Goal: Task Accomplishment & Management: Use online tool/utility

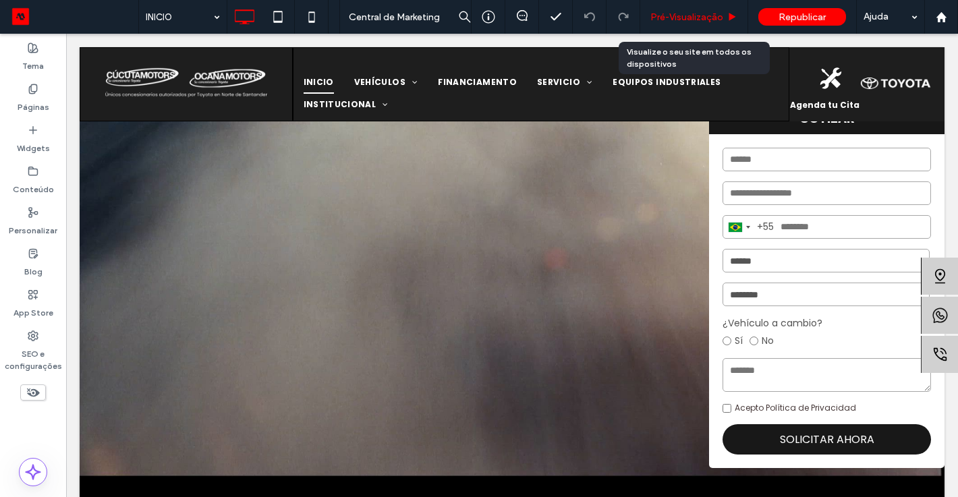
click at [671, 22] on span "Pré-Visualizaçāo" at bounding box center [686, 16] width 73 height 11
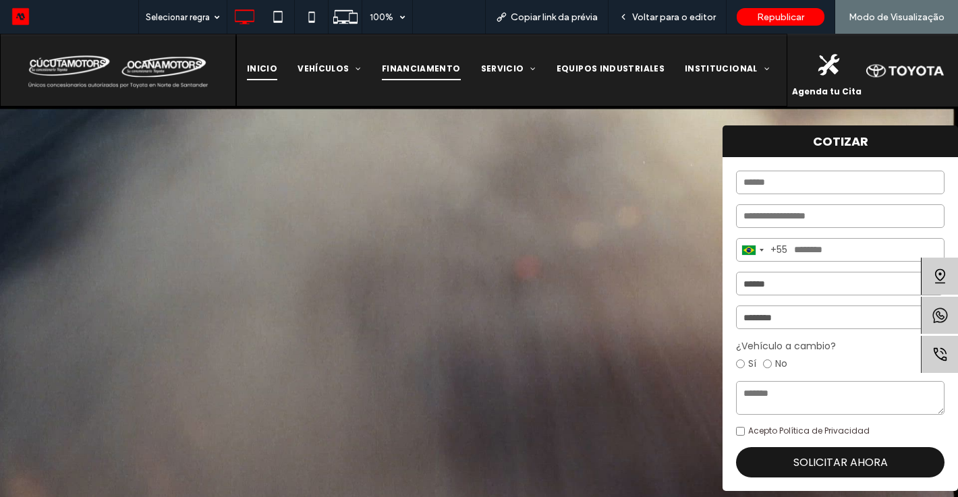
click at [428, 64] on span "FINANCIAMENTO" at bounding box center [421, 69] width 79 height 22
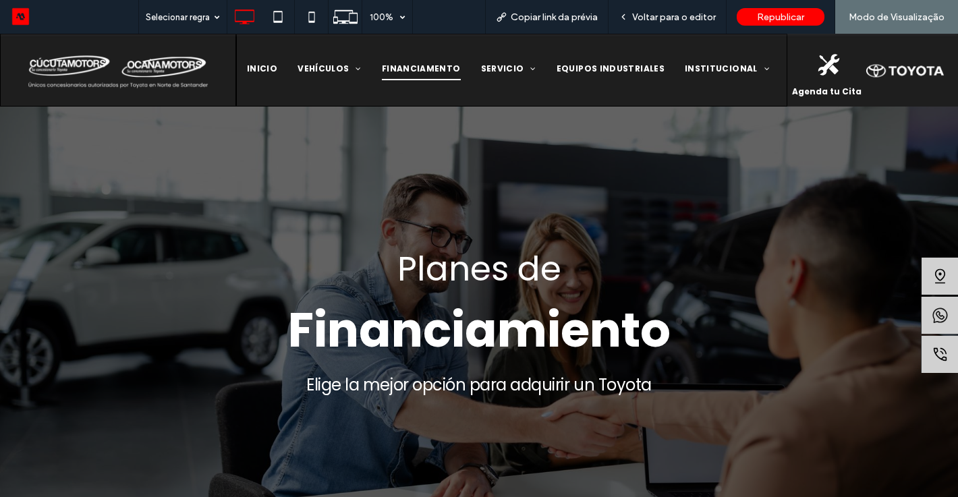
click at [588, 362] on span "Financiamiento" at bounding box center [479, 330] width 383 height 67
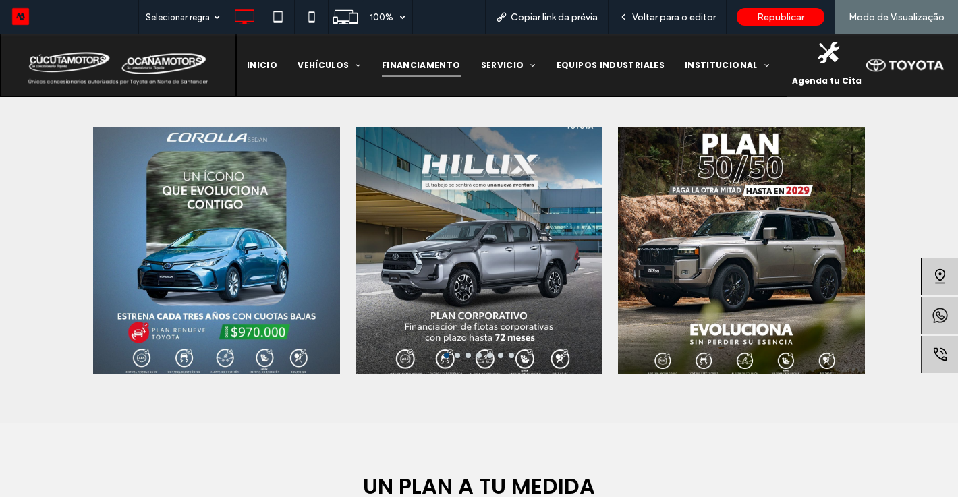
scroll to position [486, 0]
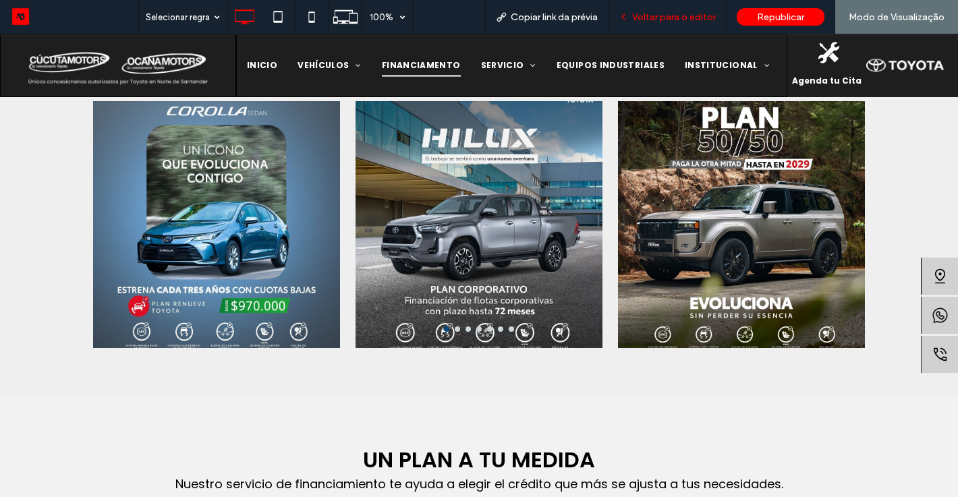
click at [681, 18] on span "Voltar para o editor" at bounding box center [674, 16] width 84 height 11
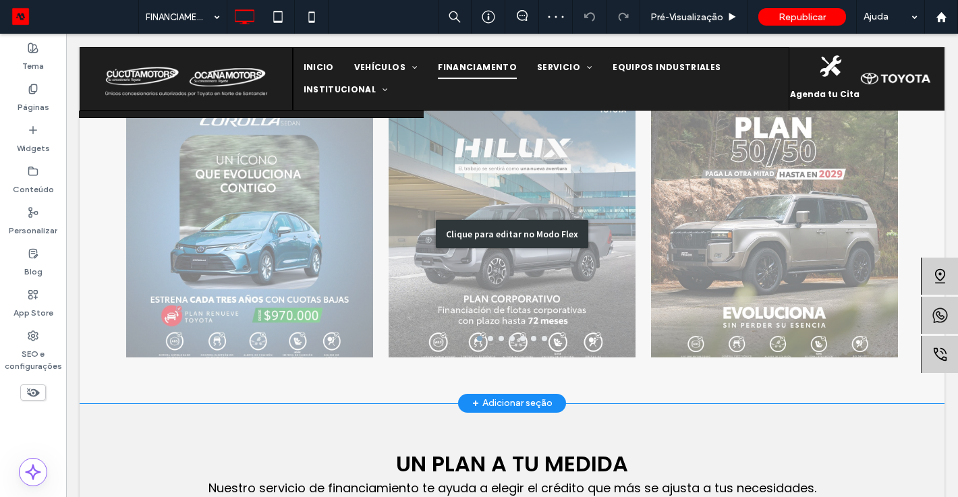
click at [285, 242] on div "Clique para editar no Modo Flex" at bounding box center [512, 234] width 865 height 338
click at [283, 241] on div at bounding box center [249, 242] width 247 height 183
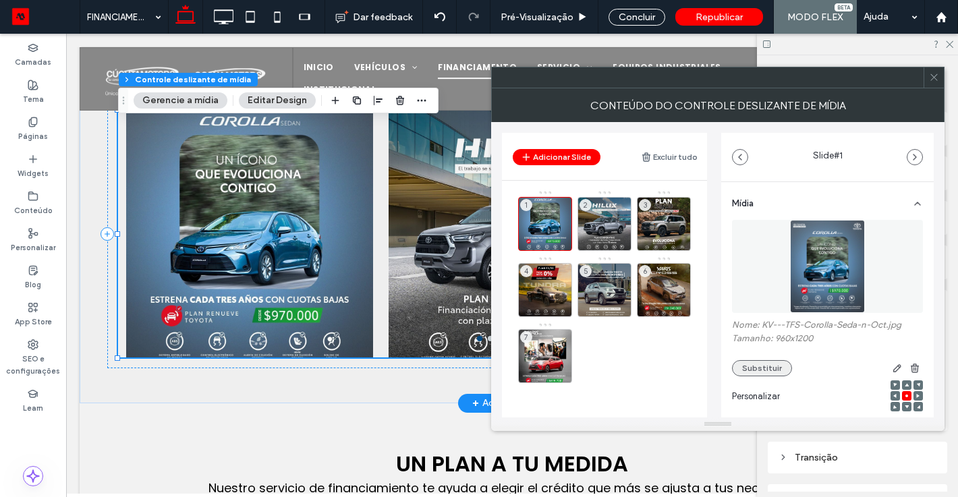
click at [757, 375] on button "Substituir" at bounding box center [762, 368] width 60 height 16
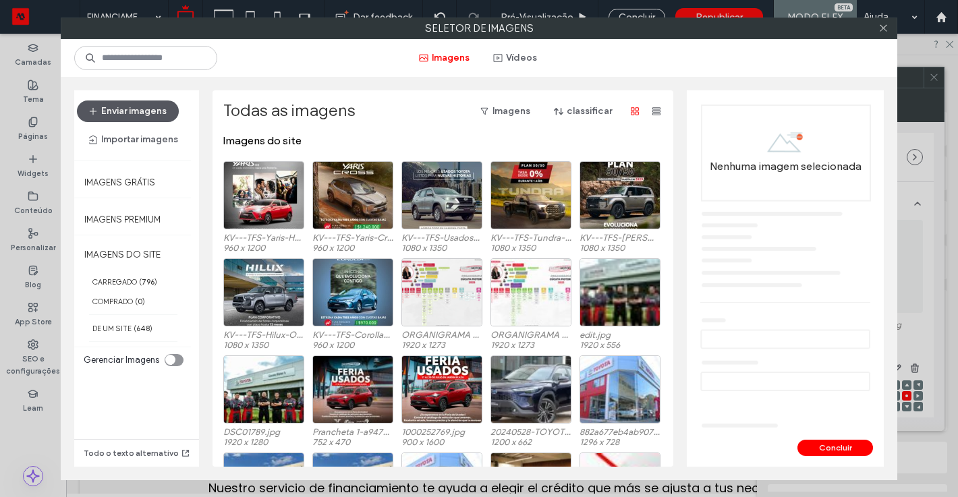
click at [136, 115] on button "Enviar imagens" at bounding box center [128, 112] width 102 height 22
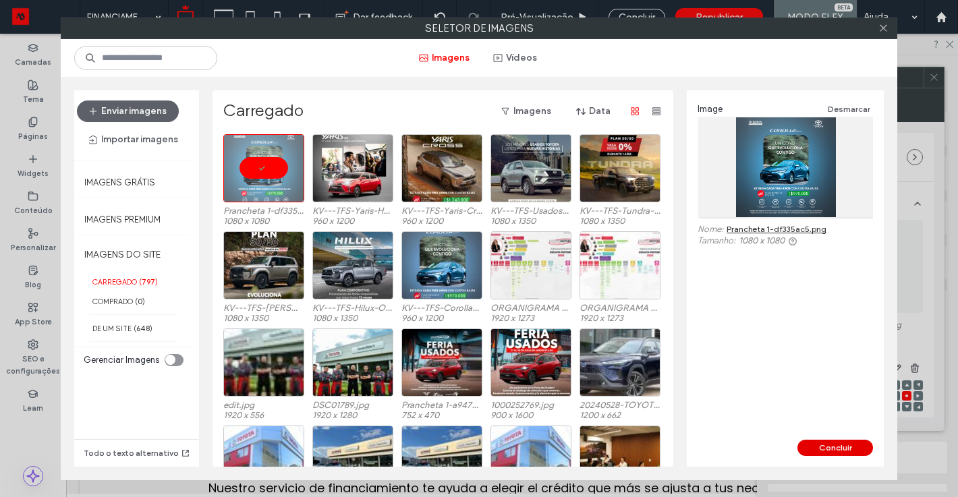
click at [841, 444] on button "Concluir" at bounding box center [835, 448] width 76 height 16
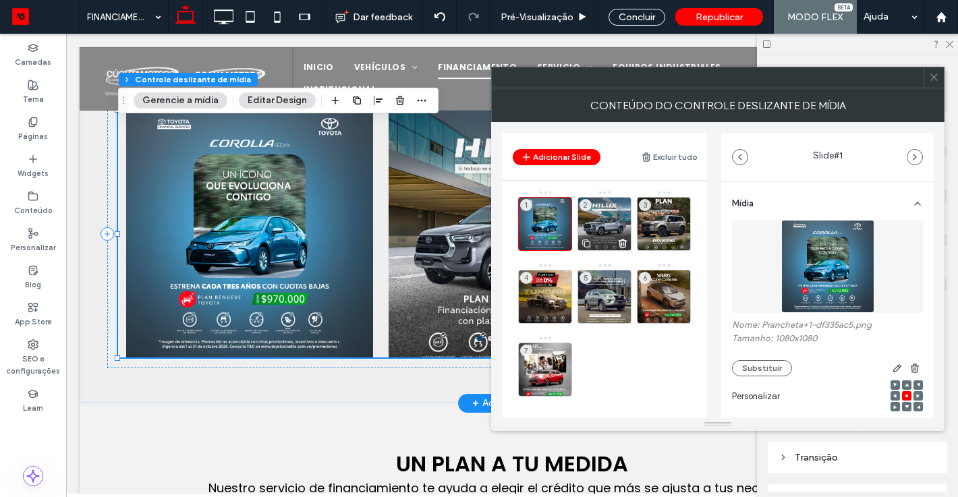
click at [609, 224] on div "2" at bounding box center [604, 224] width 54 height 54
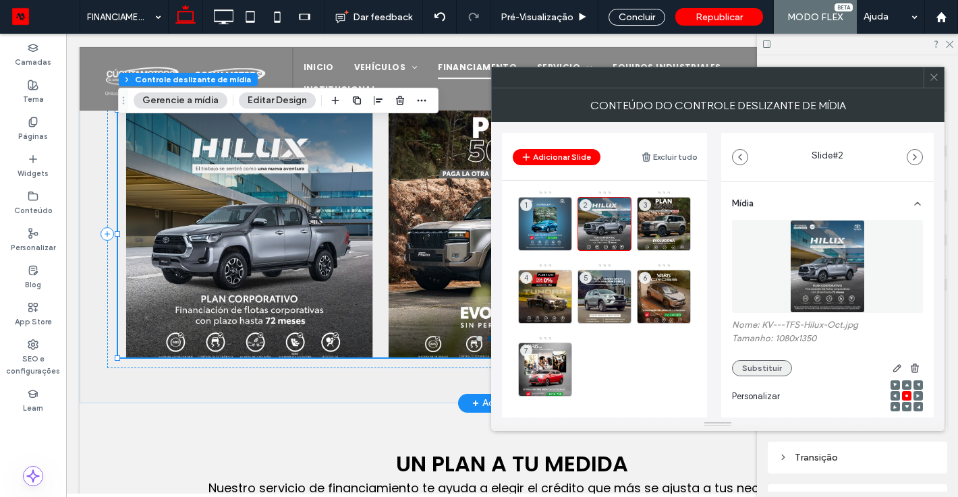
click at [766, 372] on button "Substituir" at bounding box center [762, 368] width 60 height 16
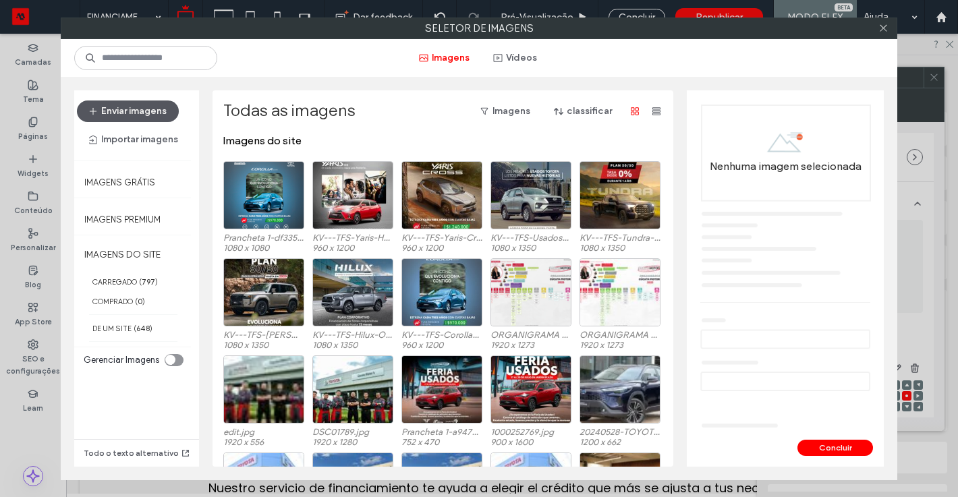
click at [163, 106] on button "Enviar imagens" at bounding box center [128, 112] width 102 height 22
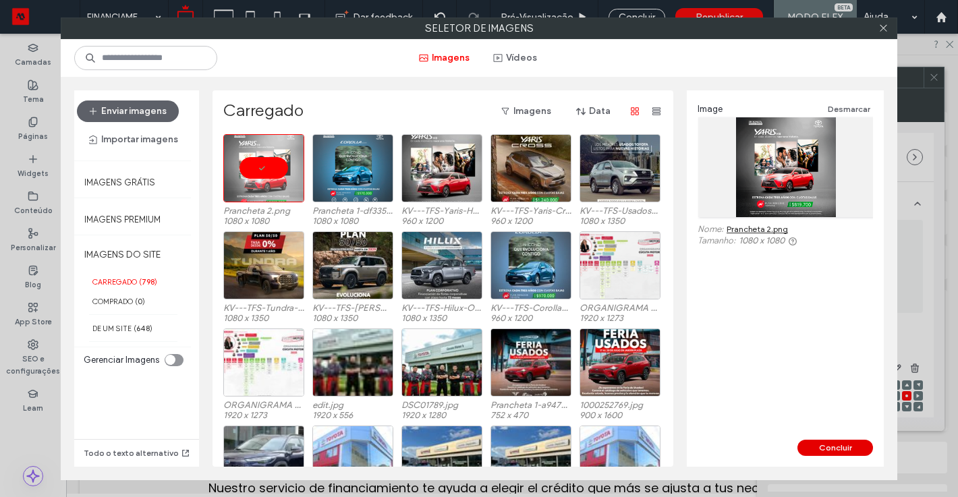
click at [851, 448] on button "Concluir" at bounding box center [835, 448] width 76 height 16
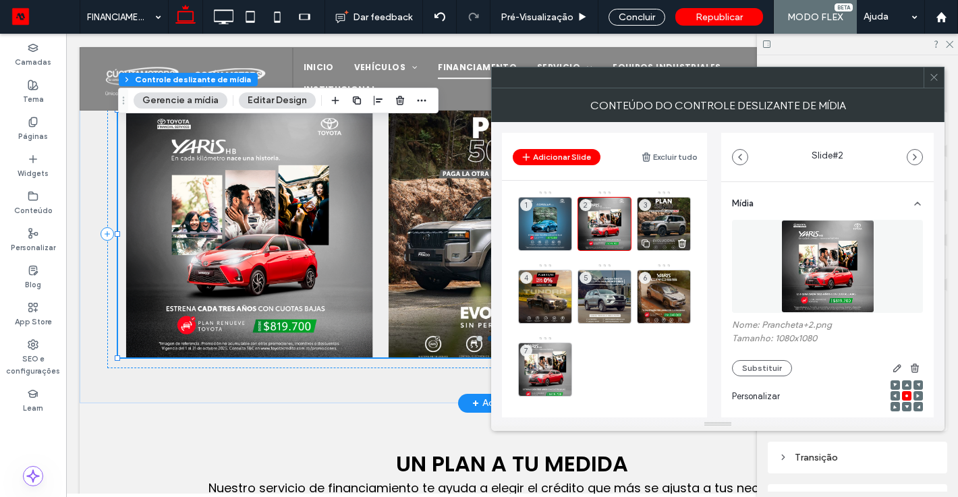
click at [668, 206] on div "3" at bounding box center [664, 224] width 54 height 54
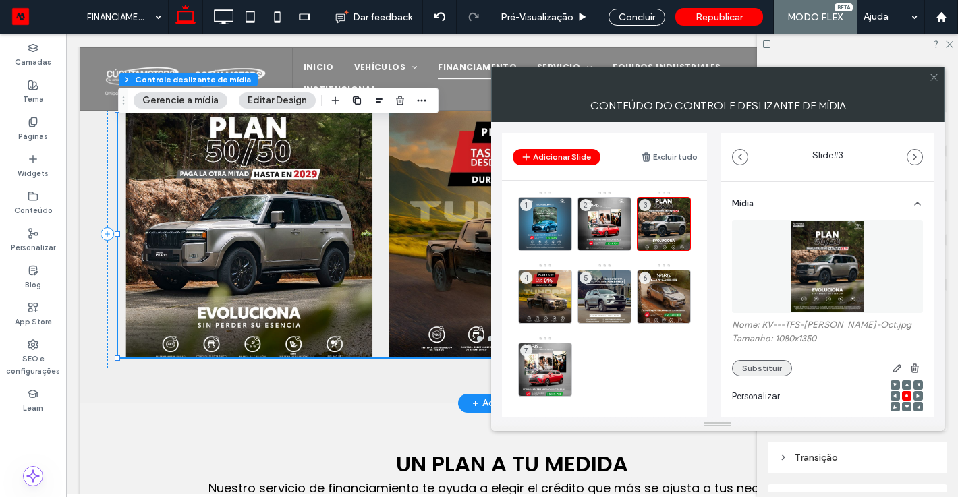
click at [754, 366] on button "Substituir" at bounding box center [762, 368] width 60 height 16
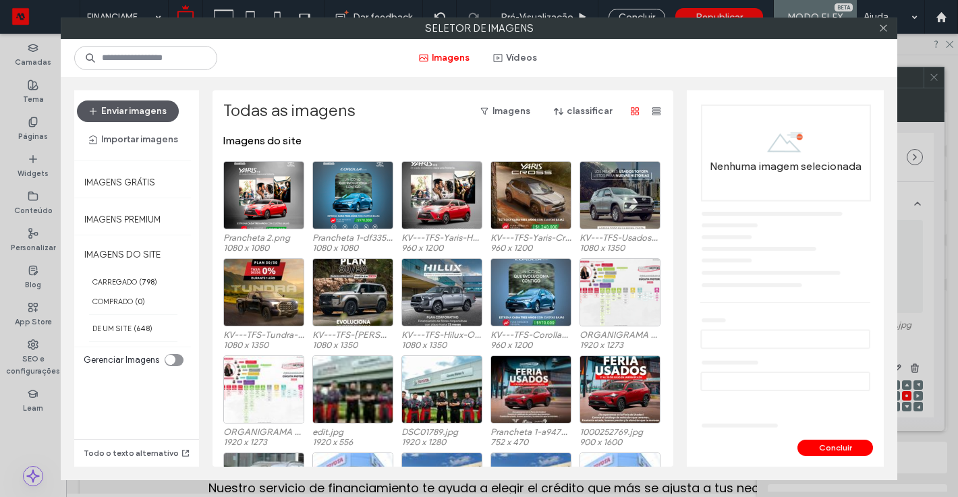
click at [136, 114] on button "Enviar imagens" at bounding box center [128, 112] width 102 height 22
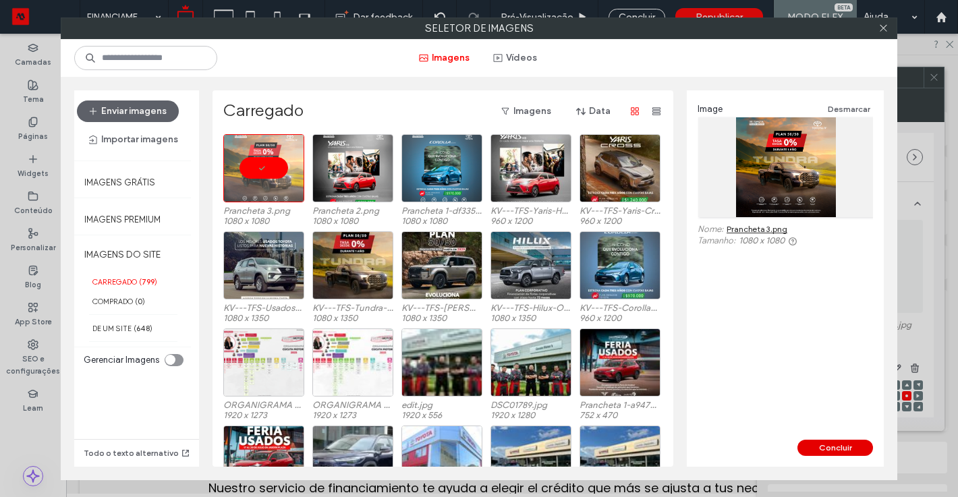
click at [838, 447] on button "Concluir" at bounding box center [835, 448] width 76 height 16
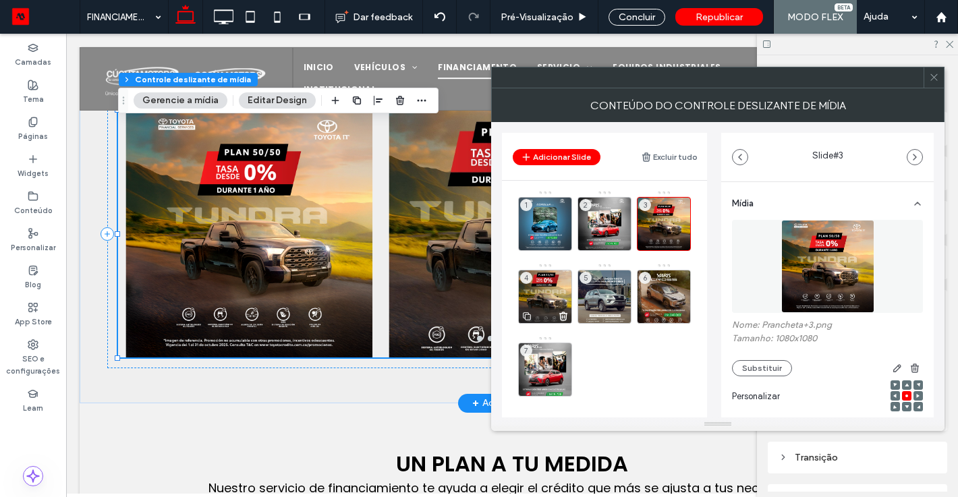
click at [542, 276] on div "4" at bounding box center [545, 297] width 54 height 54
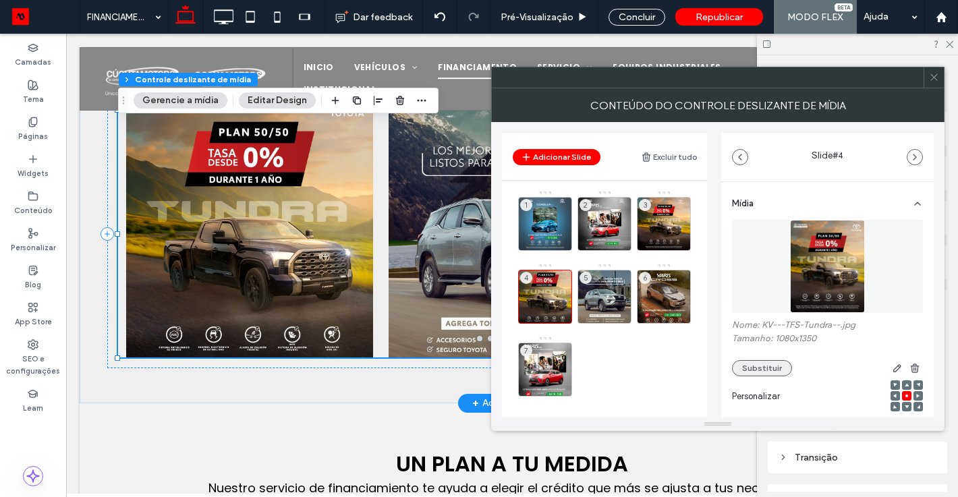
click at [754, 370] on button "Substituir" at bounding box center [762, 368] width 60 height 16
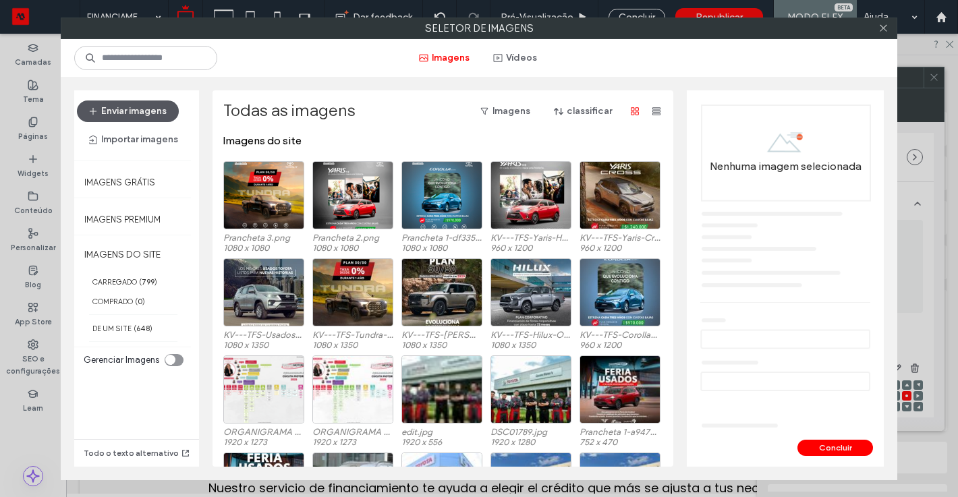
click at [146, 108] on button "Enviar imagens" at bounding box center [128, 112] width 102 height 22
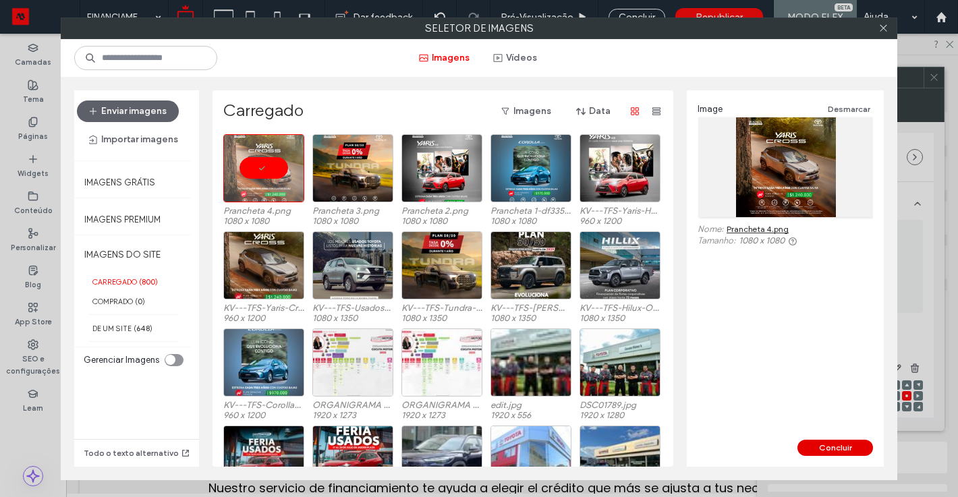
click at [830, 446] on button "Concluir" at bounding box center [835, 448] width 76 height 16
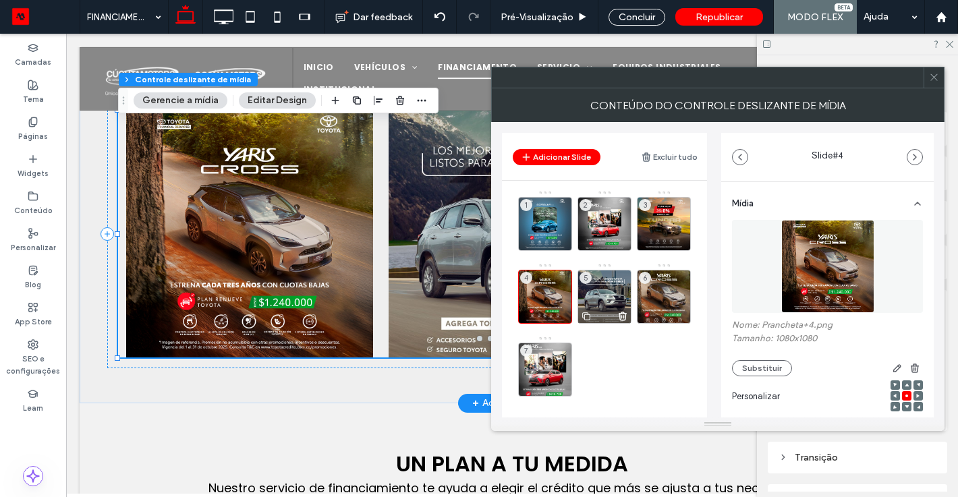
click at [613, 288] on div "5" at bounding box center [604, 297] width 54 height 54
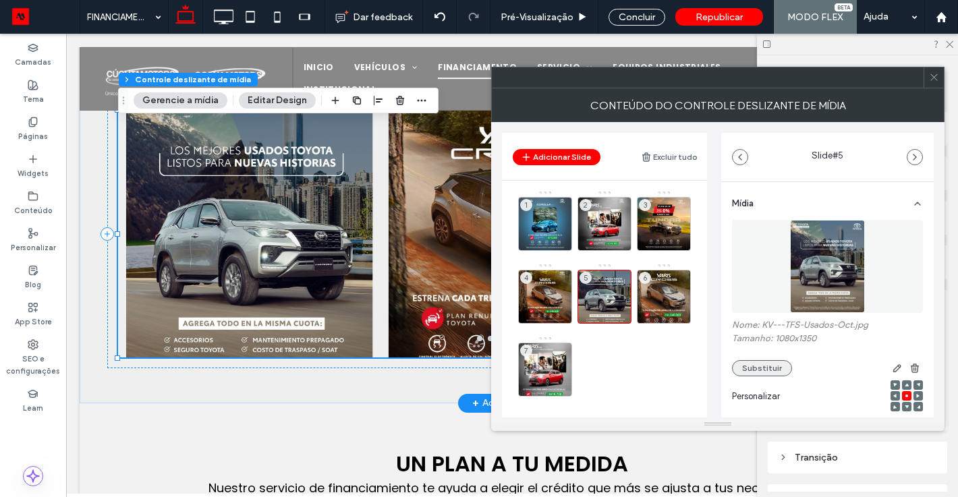
click at [764, 365] on button "Substituir" at bounding box center [762, 368] width 60 height 16
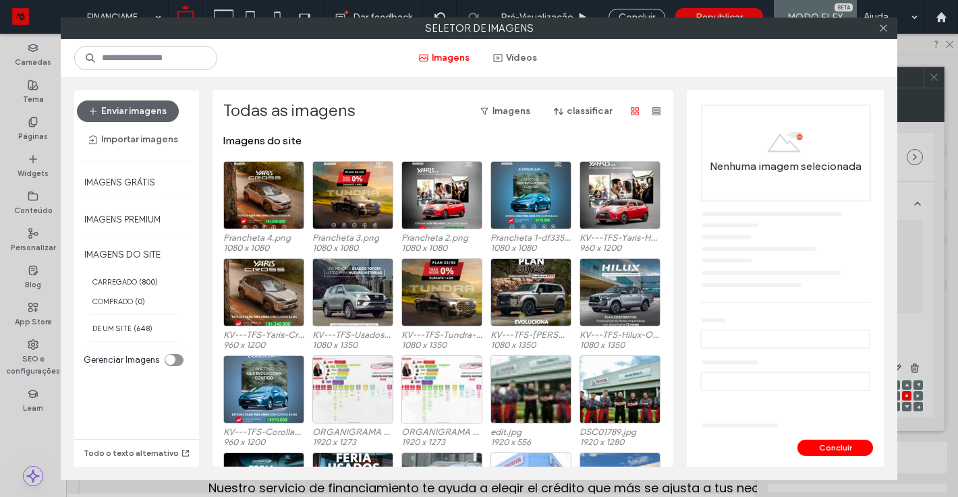
click at [131, 90] on div "Enviar imagens Importar imagens" at bounding box center [133, 125] width 118 height 70
click at [130, 106] on button "Enviar imagens" at bounding box center [128, 112] width 102 height 22
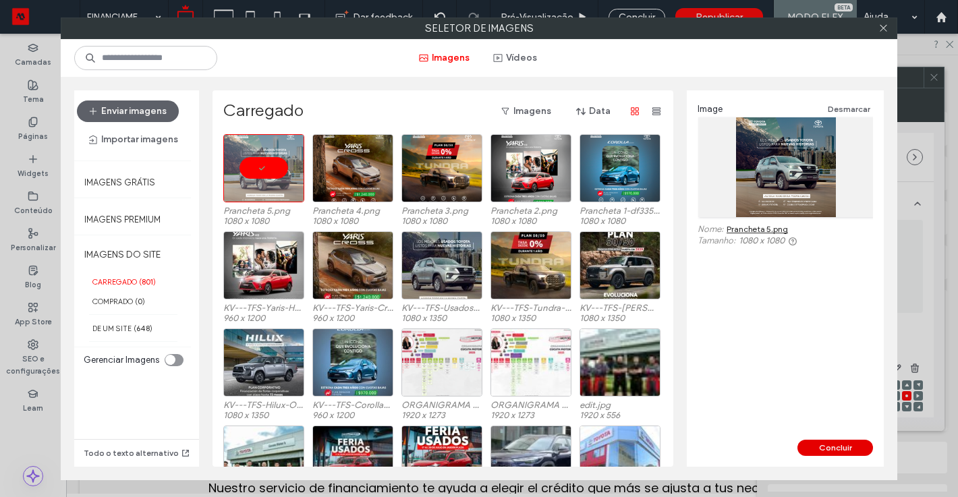
click at [831, 443] on button "Concluir" at bounding box center [835, 448] width 76 height 16
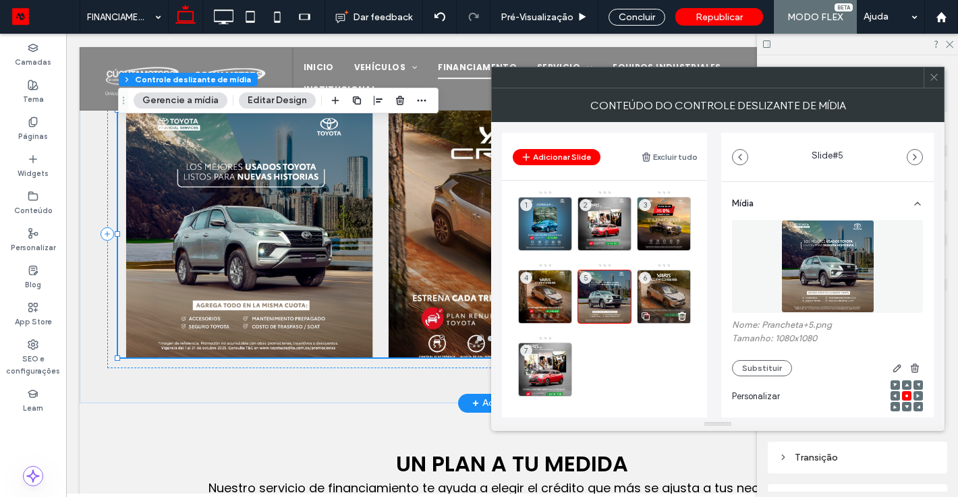
click at [685, 292] on div "6" at bounding box center [664, 297] width 54 height 54
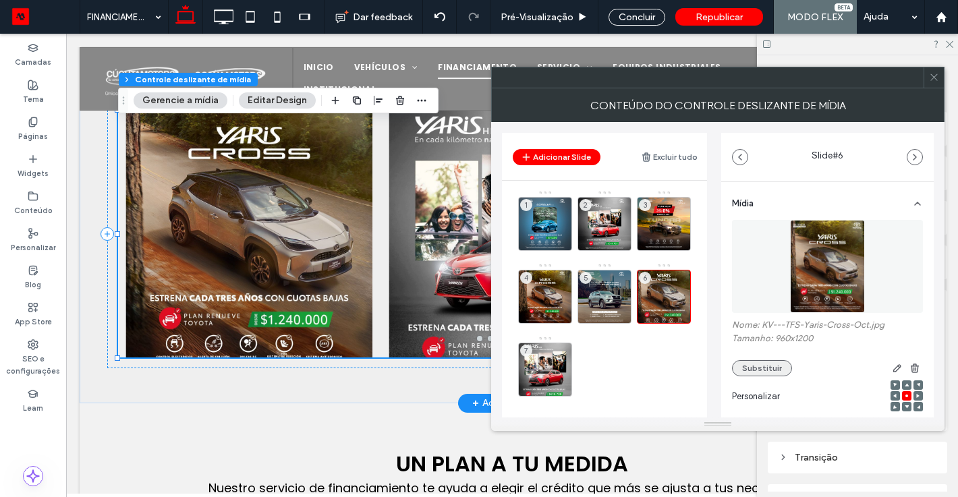
click at [745, 366] on button "Substituir" at bounding box center [762, 368] width 60 height 16
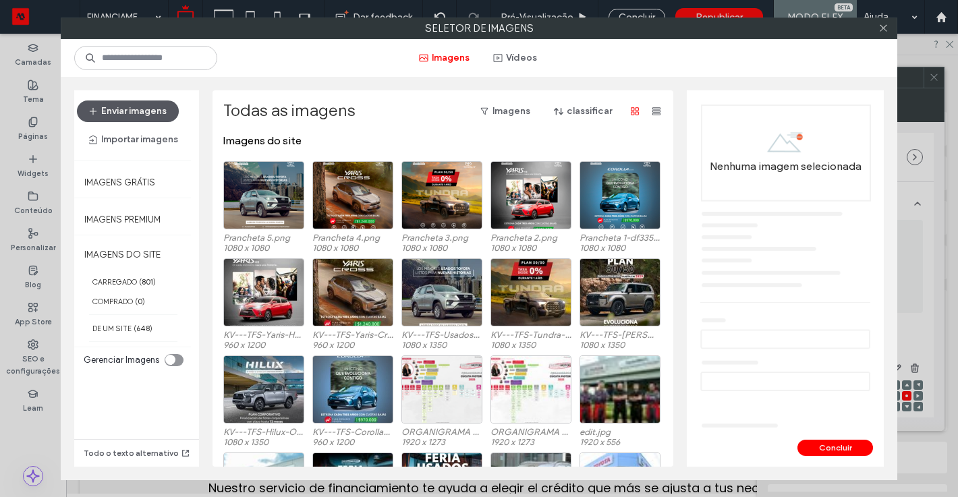
click at [137, 115] on button "Enviar imagens" at bounding box center [128, 112] width 102 height 22
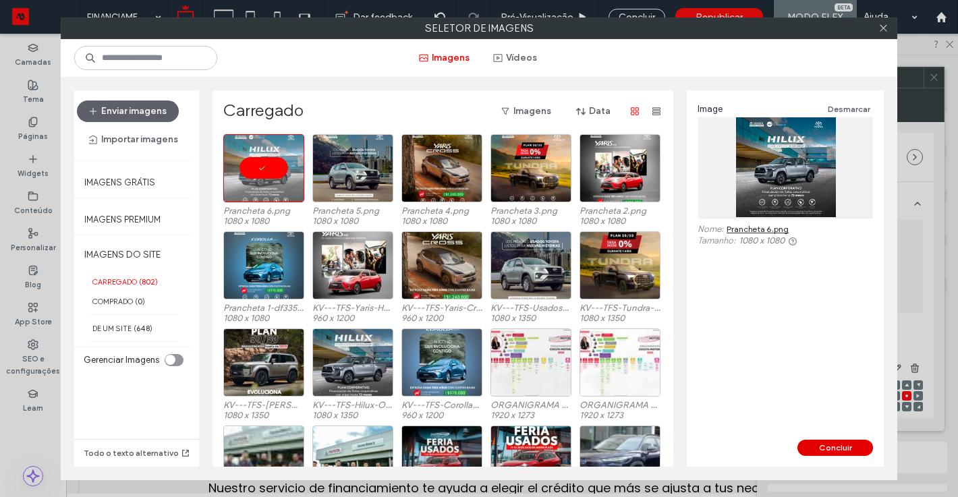
click at [847, 447] on button "Concluir" at bounding box center [835, 448] width 76 height 16
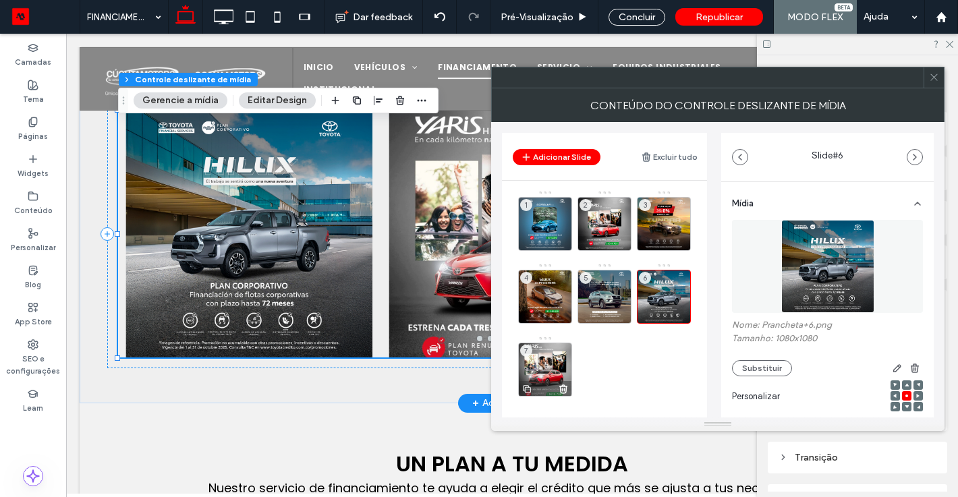
click at [551, 357] on div "7" at bounding box center [545, 370] width 54 height 54
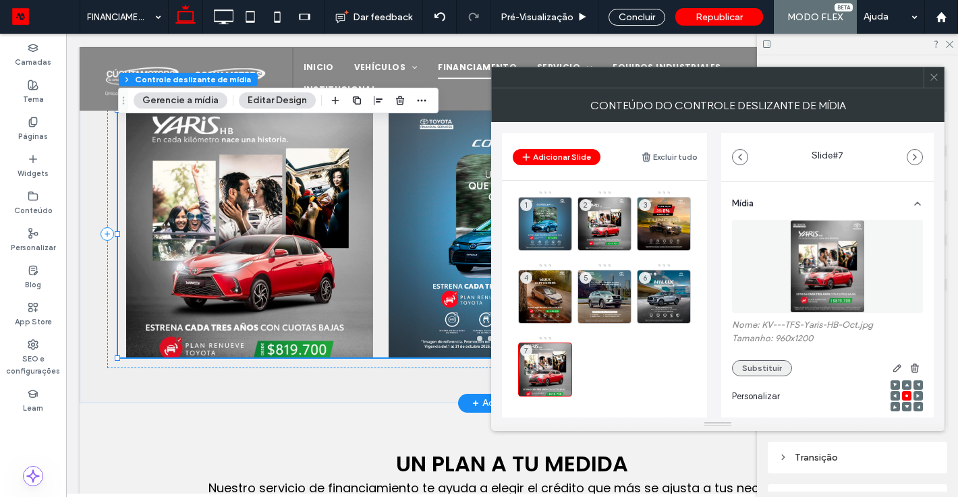
click at [752, 364] on button "Substituir" at bounding box center [762, 368] width 60 height 16
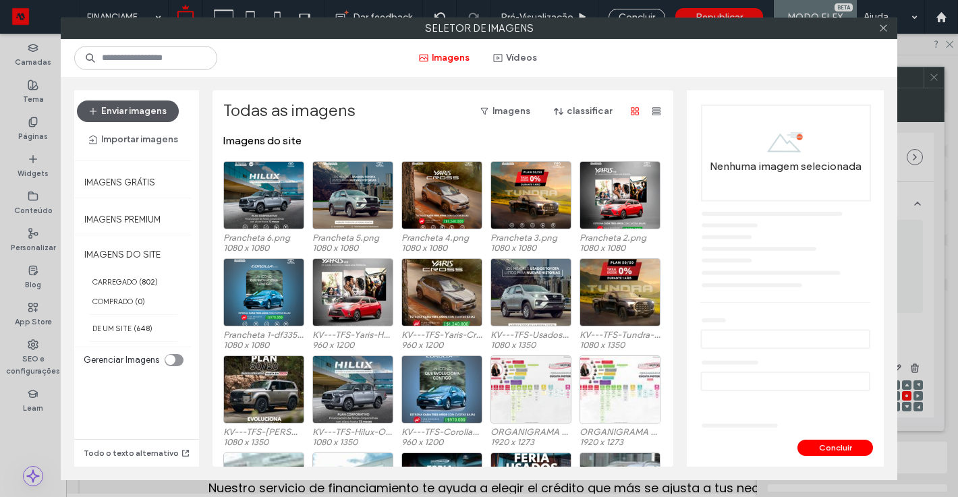
click at [150, 107] on button "Enviar imagens" at bounding box center [128, 112] width 102 height 22
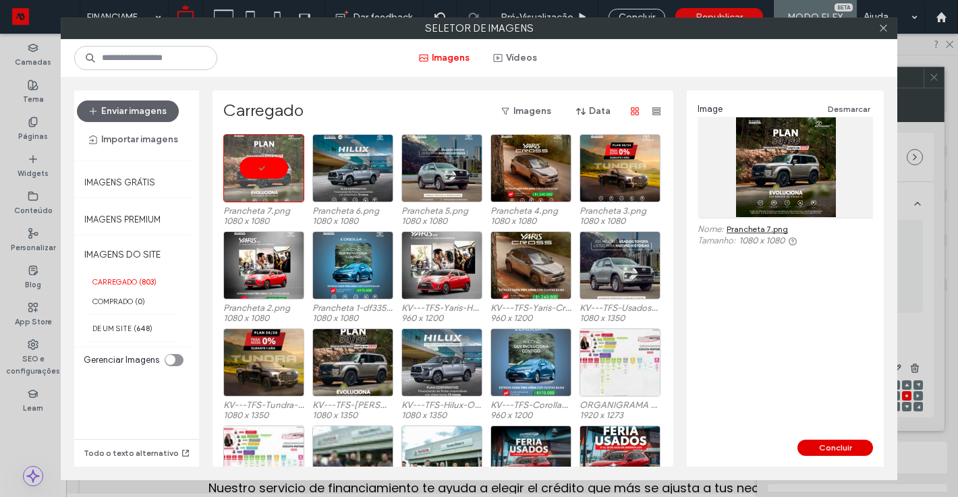
click at [841, 445] on button "Concluir" at bounding box center [835, 448] width 76 height 16
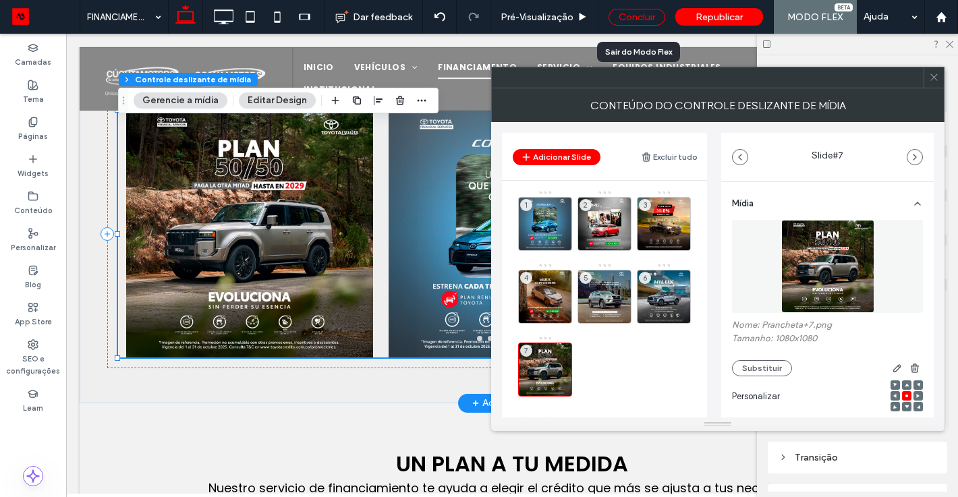
click at [643, 16] on div "Concluir" at bounding box center [637, 17] width 57 height 17
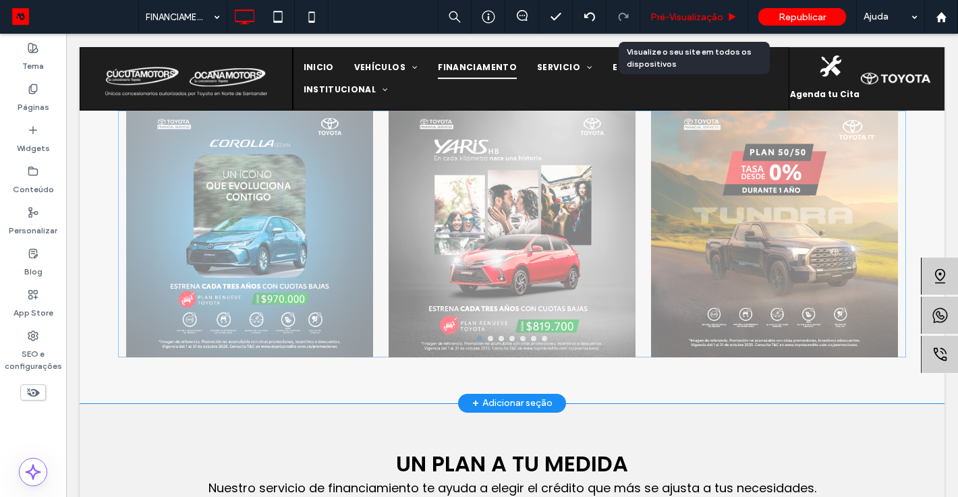
click at [676, 13] on span "Pré-Visualizaçāo" at bounding box center [686, 16] width 73 height 11
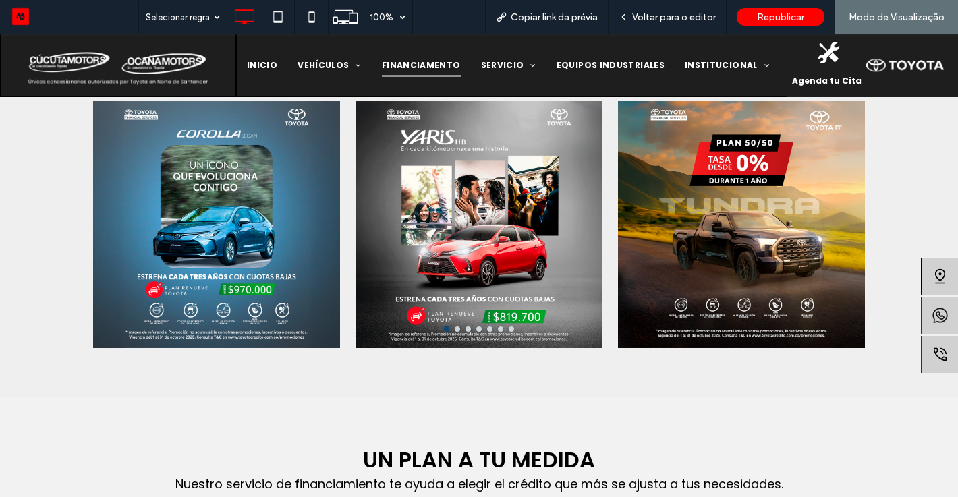
click at [859, 229] on div at bounding box center [741, 233] width 247 height 183
click at [494, 327] on div at bounding box center [479, 329] width 788 height 5
click at [486, 327] on div at bounding box center [479, 329] width 788 height 5
click at [497, 327] on div at bounding box center [479, 329] width 788 height 5
click at [501, 327] on button "go to slide 6" at bounding box center [500, 329] width 5 height 5
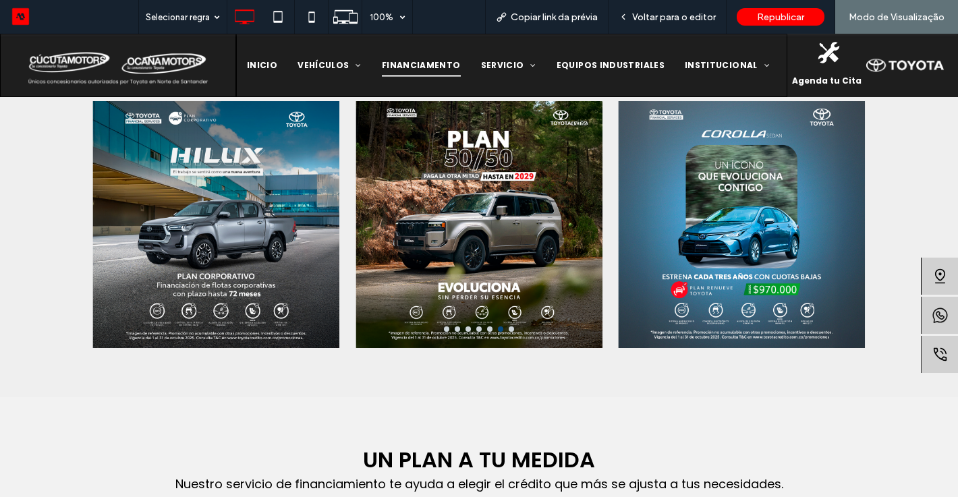
click at [578, 398] on div "UN PLAN A TU MEDIDA Nuestro servicio de financiamiento te ayuda a elegir el cré…" at bounding box center [479, 480] width 810 height 167
click at [563, 18] on span "Copiar link da prévia" at bounding box center [554, 16] width 87 height 11
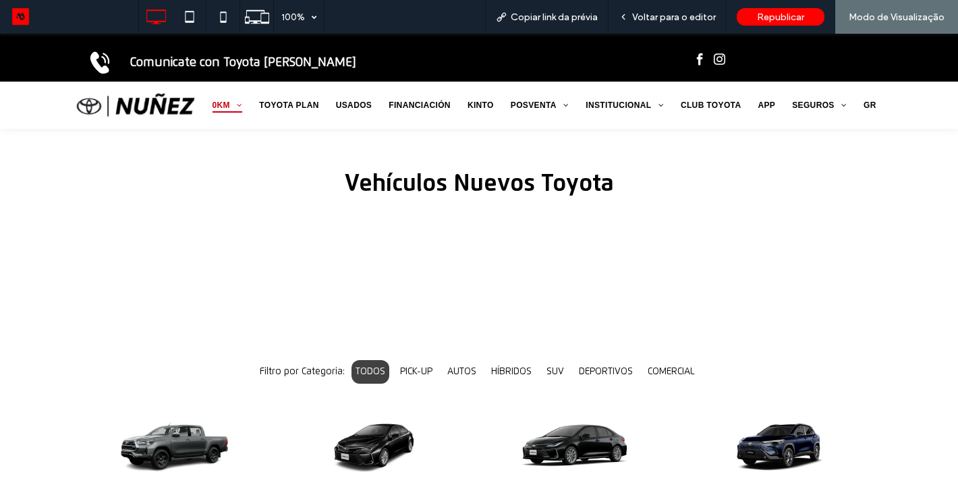
click at [192, 414] on img at bounding box center [172, 445] width 206 height 128
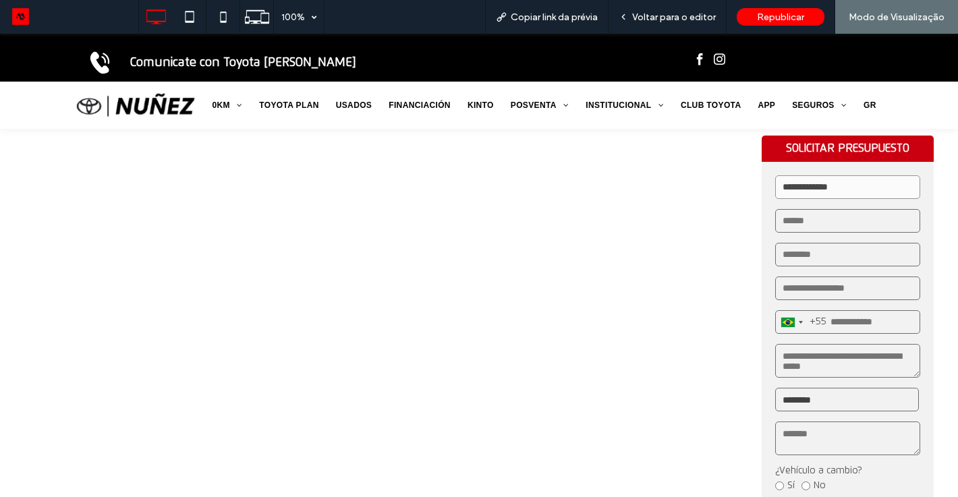
click at [477, 335] on div "**********" at bounding box center [479, 334] width 958 height 409
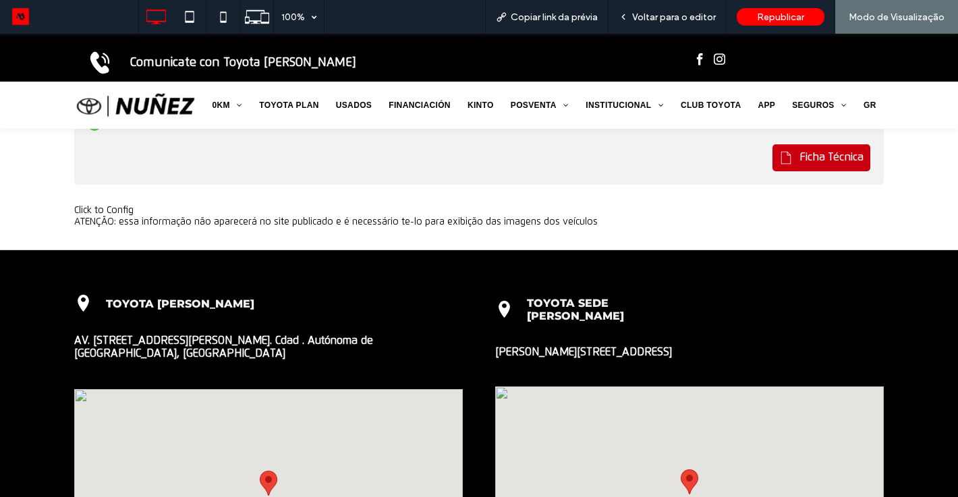
scroll to position [1606, 0]
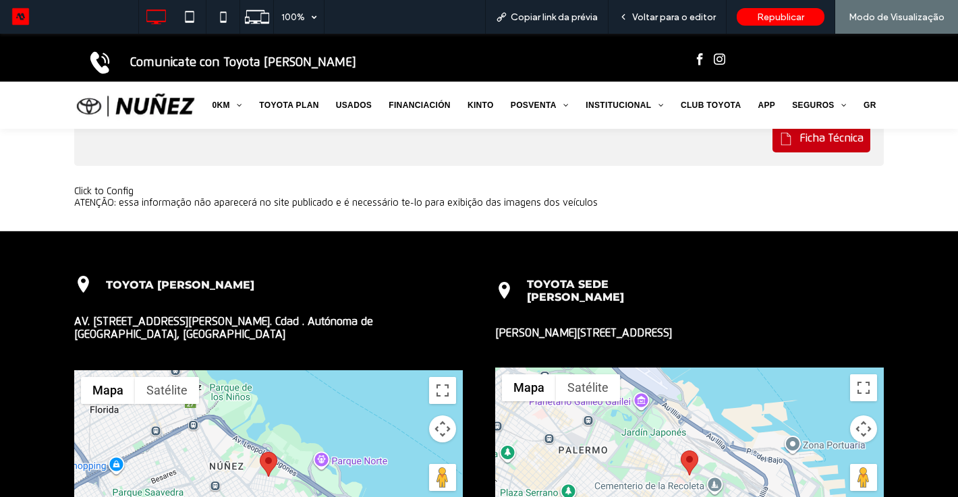
click at [922, 207] on div "Click to Config ATENÇÃO: essa informação não aparecerá no site publicado e é ne…" at bounding box center [479, 197] width 958 height 23
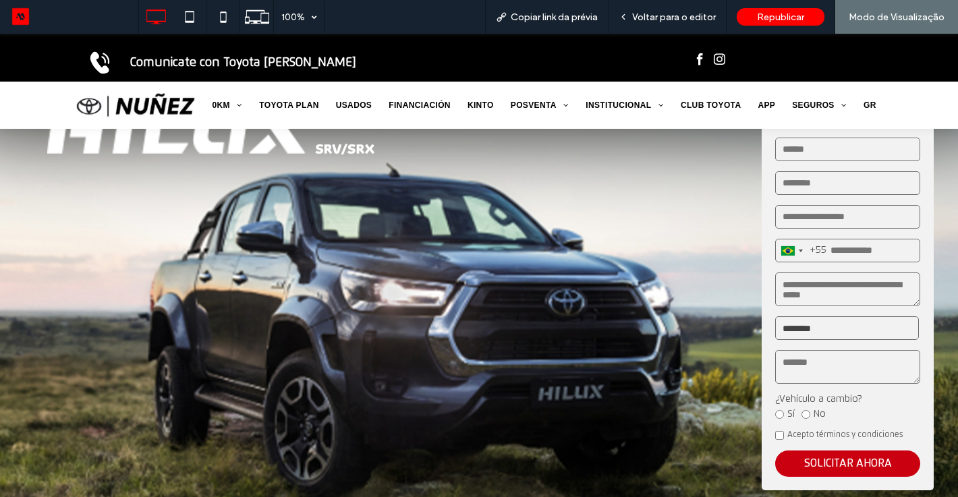
scroll to position [0, 0]
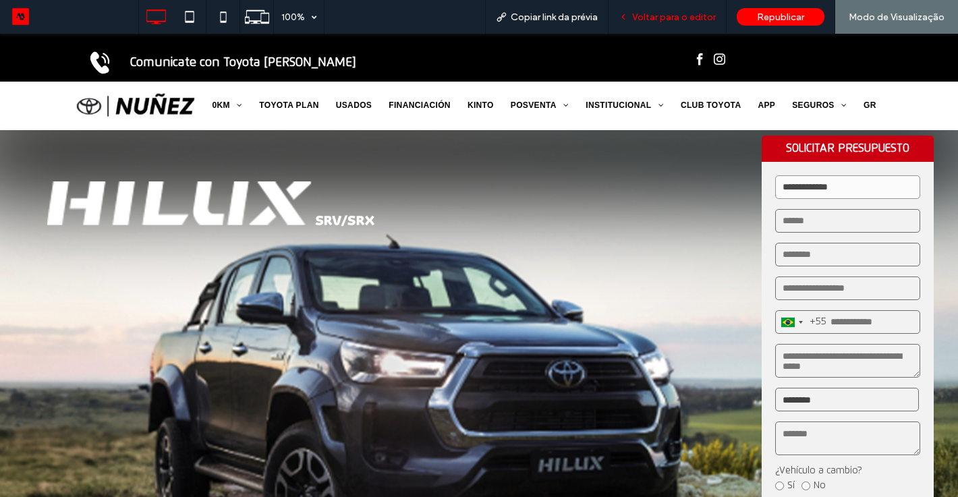
click at [667, 25] on div "Voltar para o editor" at bounding box center [668, 17] width 118 height 34
click at [950, 325] on img at bounding box center [479, 381] width 958 height 502
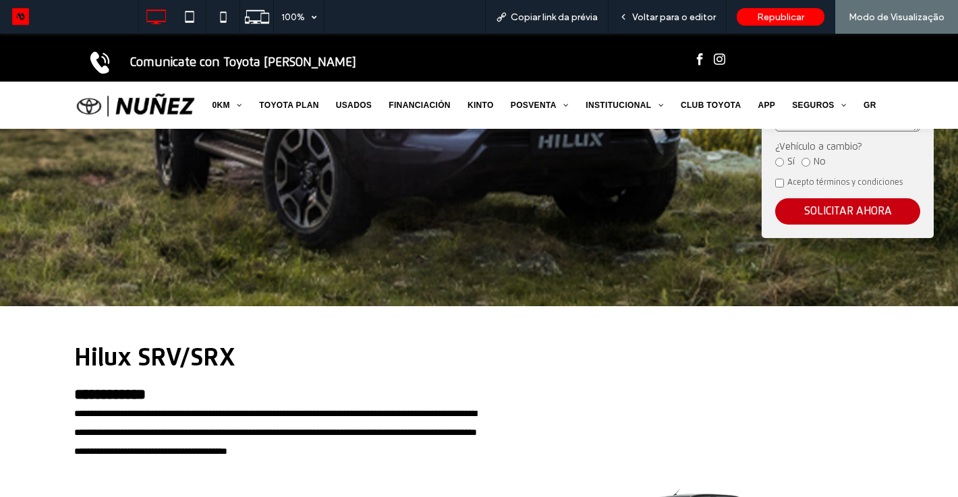
scroll to position [351, 0]
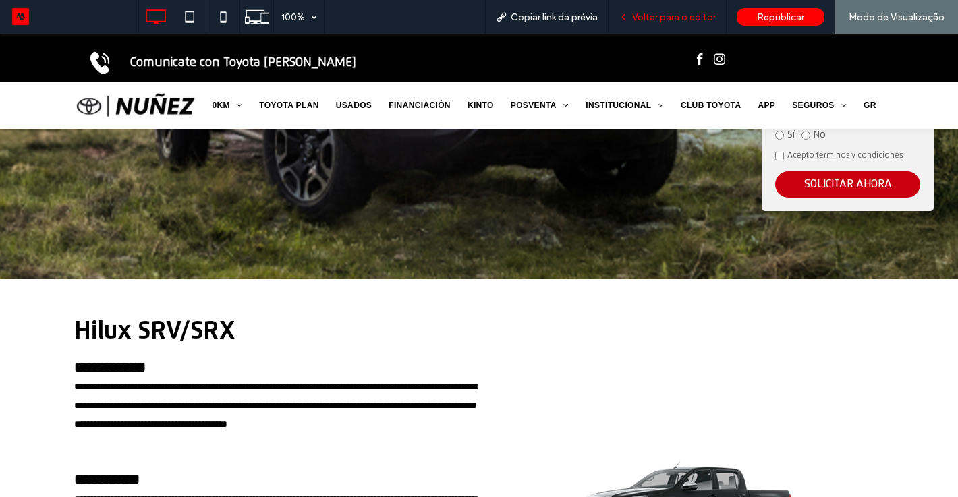
click at [675, 18] on span "Voltar para o editor" at bounding box center [674, 16] width 84 height 11
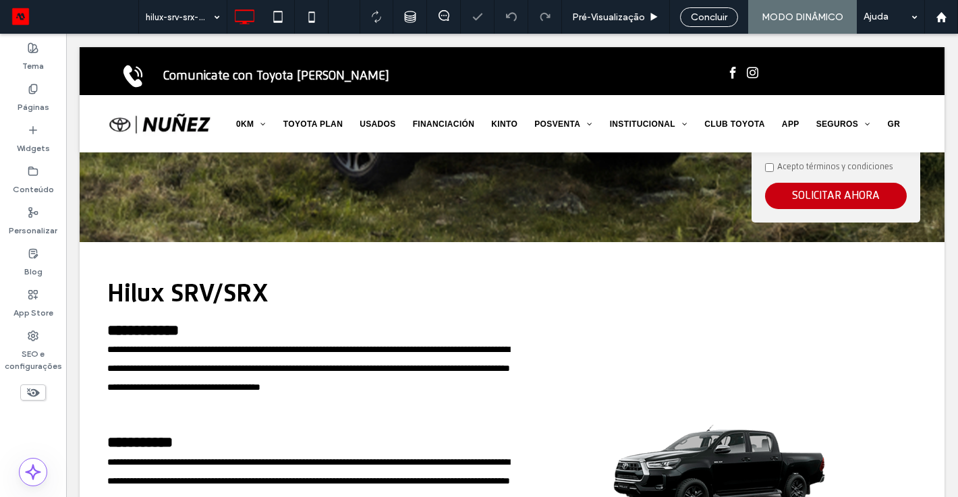
click at [36, 393] on use at bounding box center [33, 393] width 13 height 9
click at [32, 390] on icon at bounding box center [33, 392] width 15 height 15
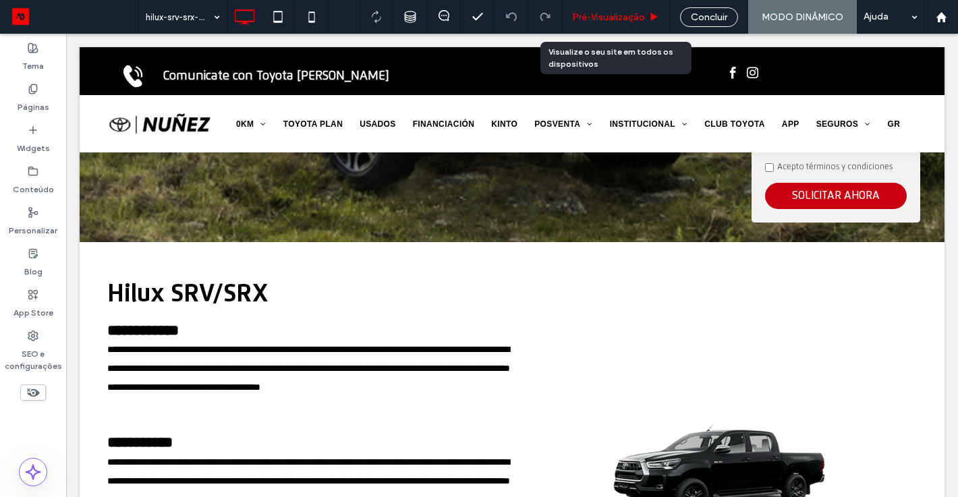
click at [633, 18] on span "Pré-Visualizaçāo" at bounding box center [608, 16] width 73 height 11
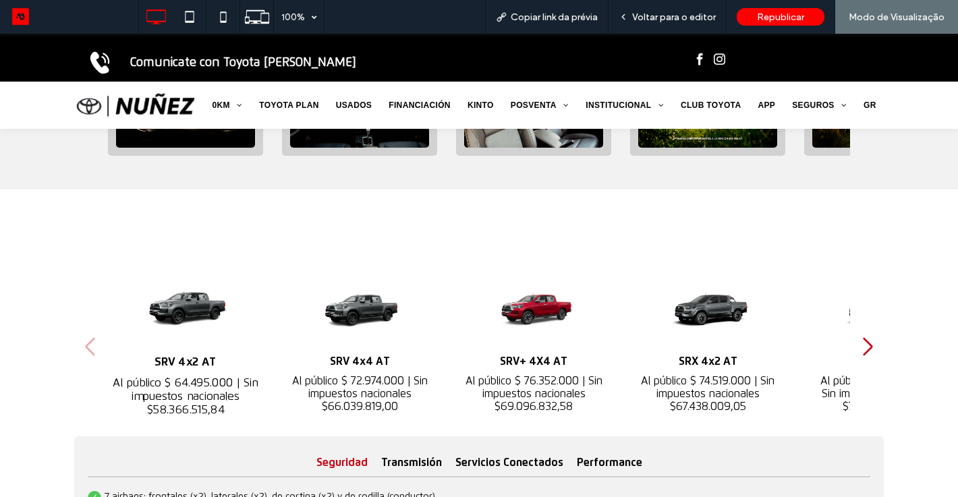
scroll to position [1241, 0]
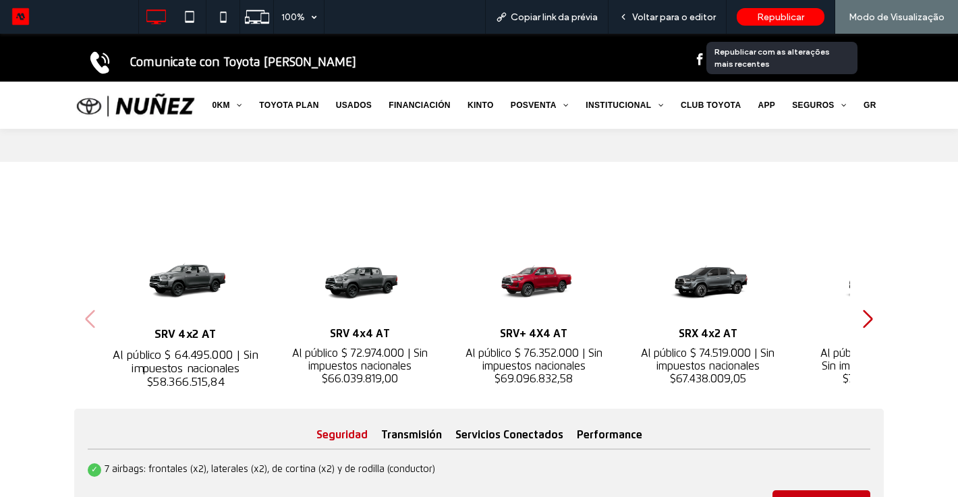
click at [791, 23] on div "Republicar" at bounding box center [781, 17] width 88 height 18
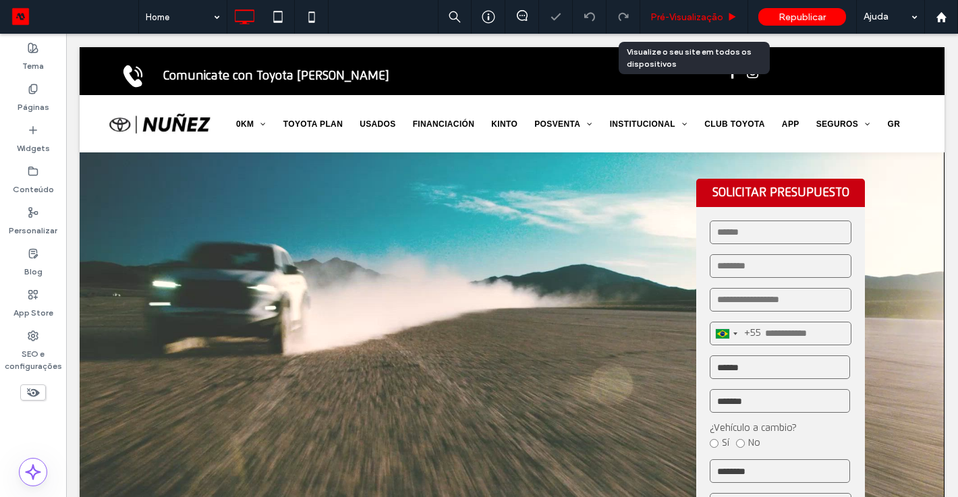
click at [664, 23] on div "Pré-Visualizaçāo" at bounding box center [694, 17] width 108 height 34
click at [699, 19] on span "Pré-Visualizaçāo" at bounding box center [686, 16] width 73 height 11
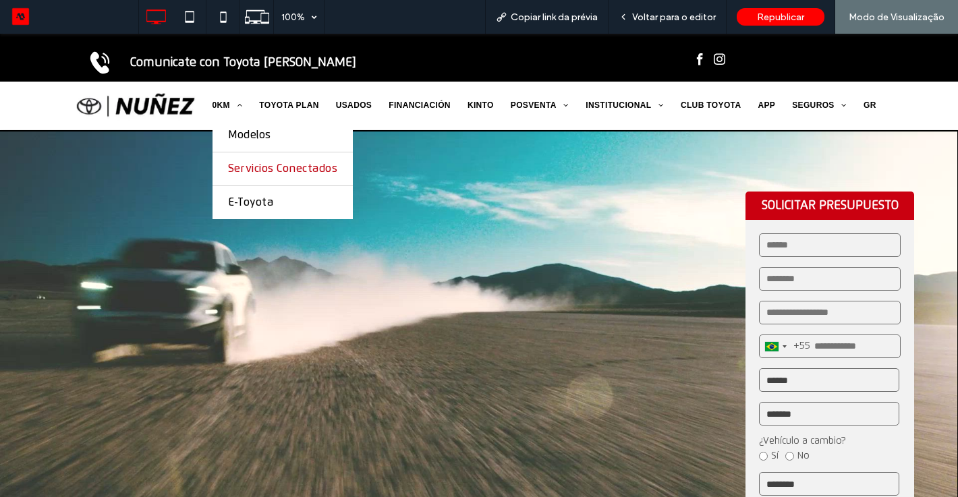
click at [271, 169] on span "Servicios Conectados" at bounding box center [283, 169] width 110 height 13
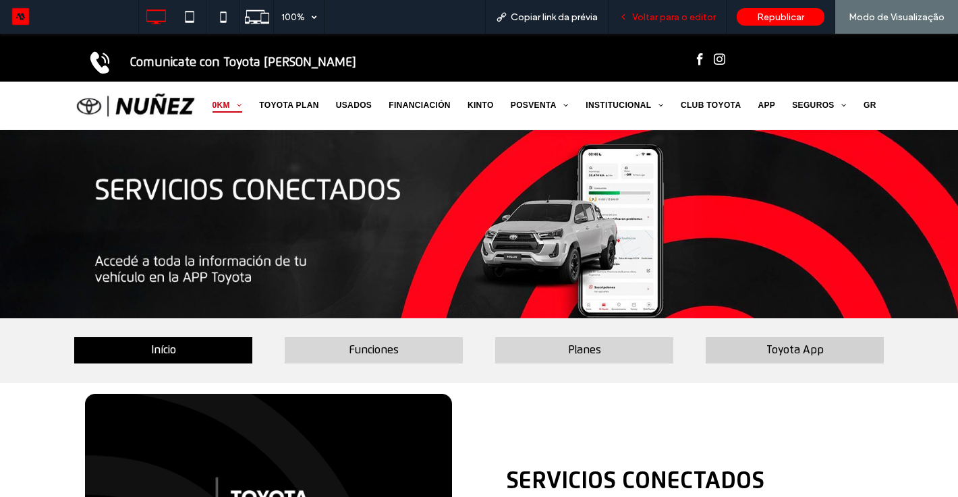
click at [685, 16] on span "Voltar para o editor" at bounding box center [674, 16] width 84 height 11
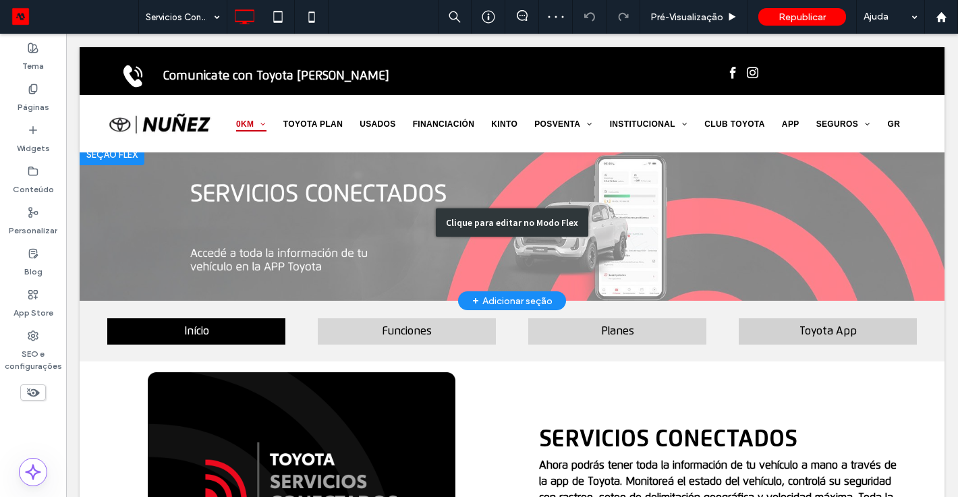
click at [476, 268] on div "Clique para editar no Modo Flex" at bounding box center [512, 222] width 865 height 157
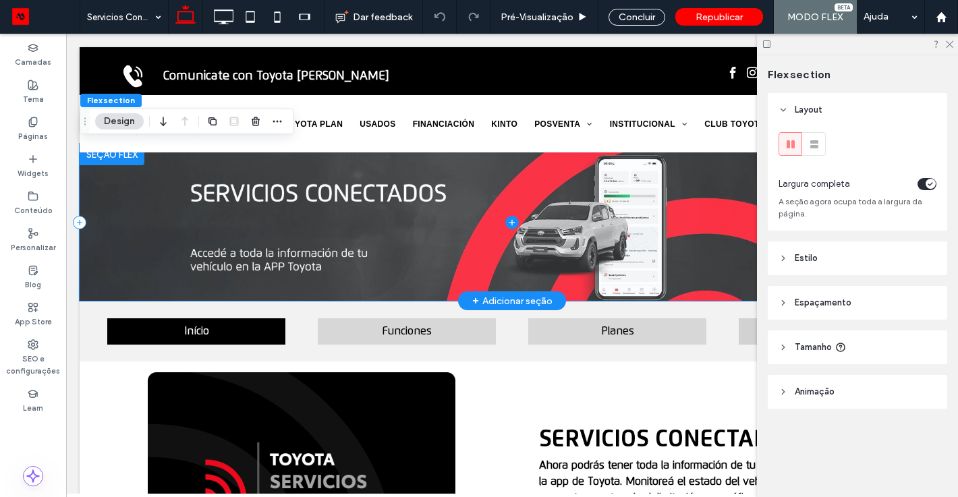
click at [472, 266] on span at bounding box center [512, 222] width 865 height 157
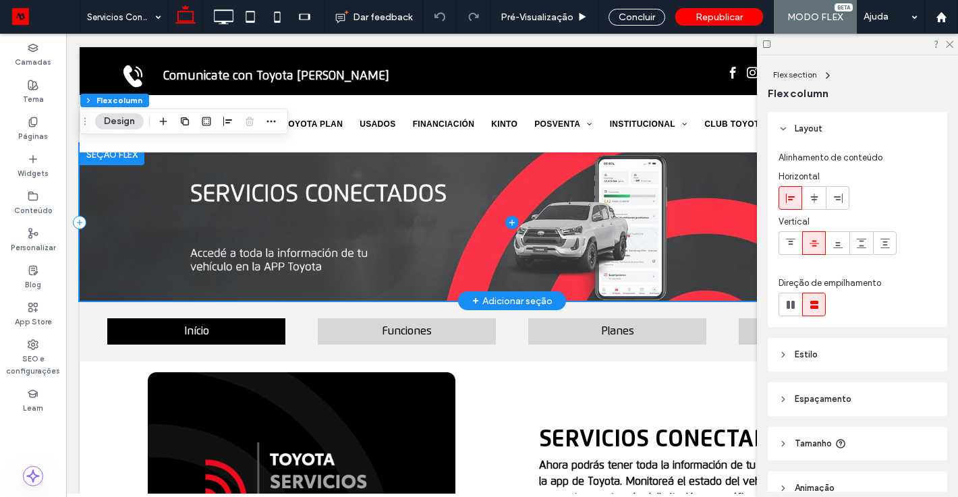
click at [472, 266] on span at bounding box center [512, 222] width 865 height 157
click at [443, 247] on span at bounding box center [512, 222] width 865 height 157
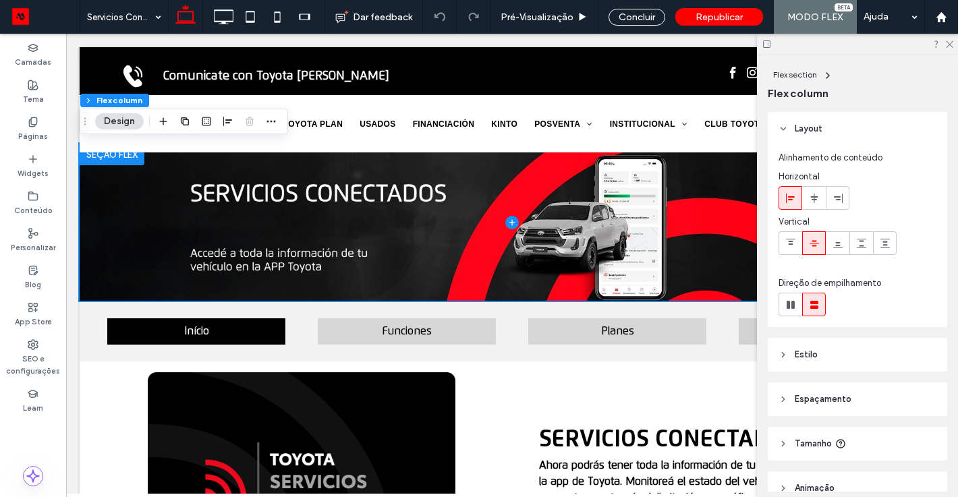
click at [106, 125] on button "Design" at bounding box center [119, 121] width 49 height 16
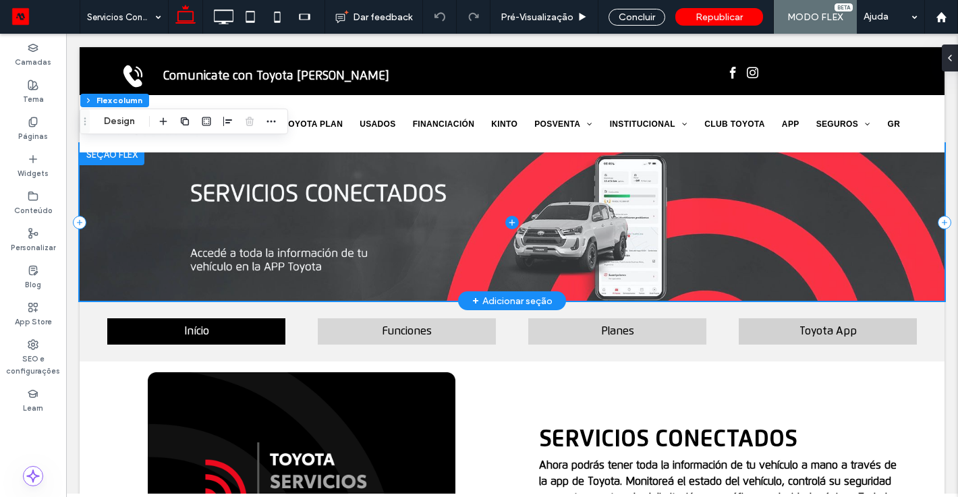
click at [538, 209] on span at bounding box center [512, 222] width 865 height 157
click at [539, 208] on span at bounding box center [512, 222] width 865 height 157
click at [515, 223] on icon at bounding box center [511, 222] width 13 height 13
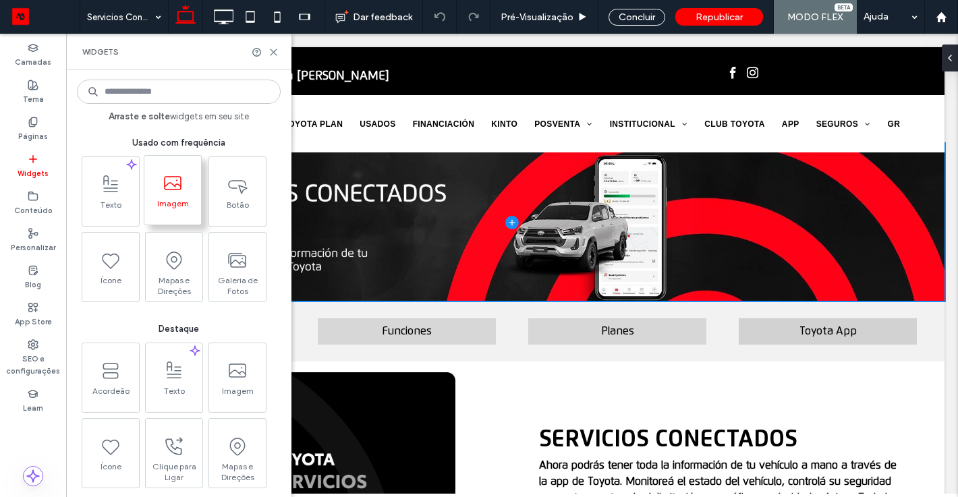
click at [180, 185] on use at bounding box center [173, 183] width 18 height 14
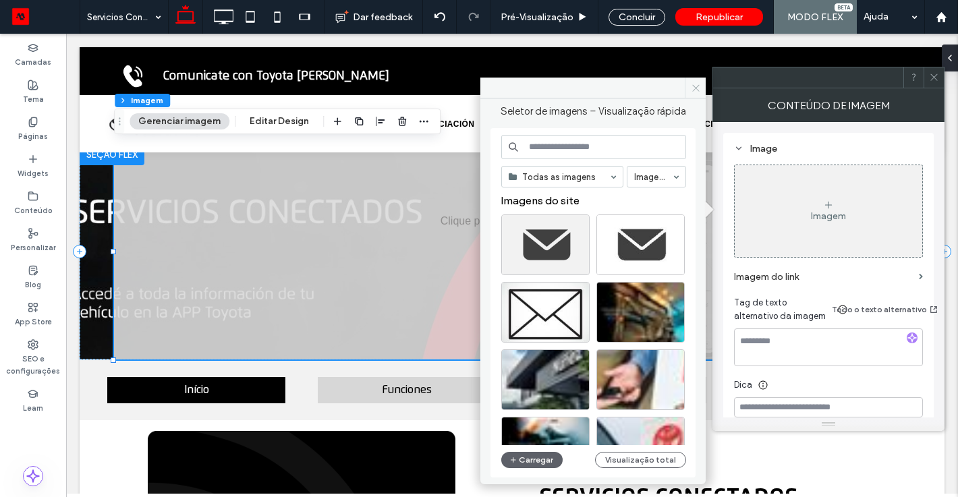
click at [696, 87] on use at bounding box center [695, 87] width 7 height 7
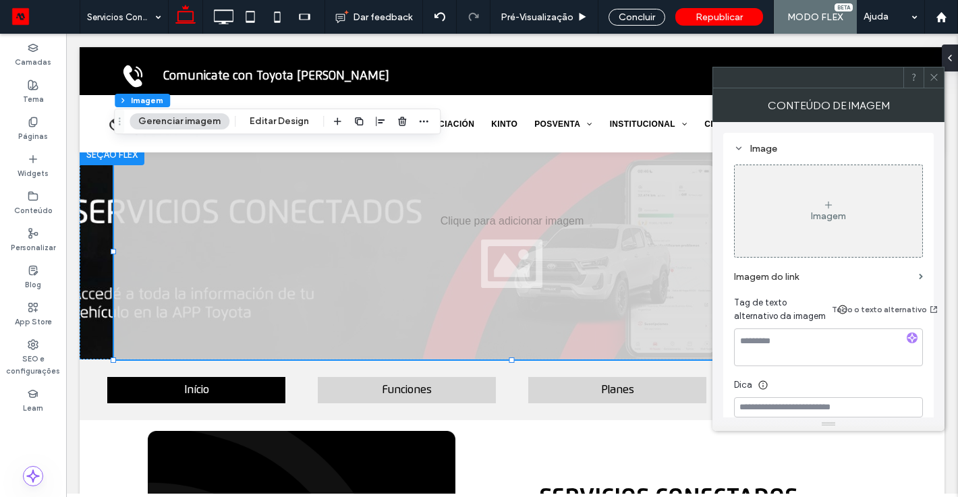
click at [930, 72] on icon at bounding box center [934, 77] width 10 height 10
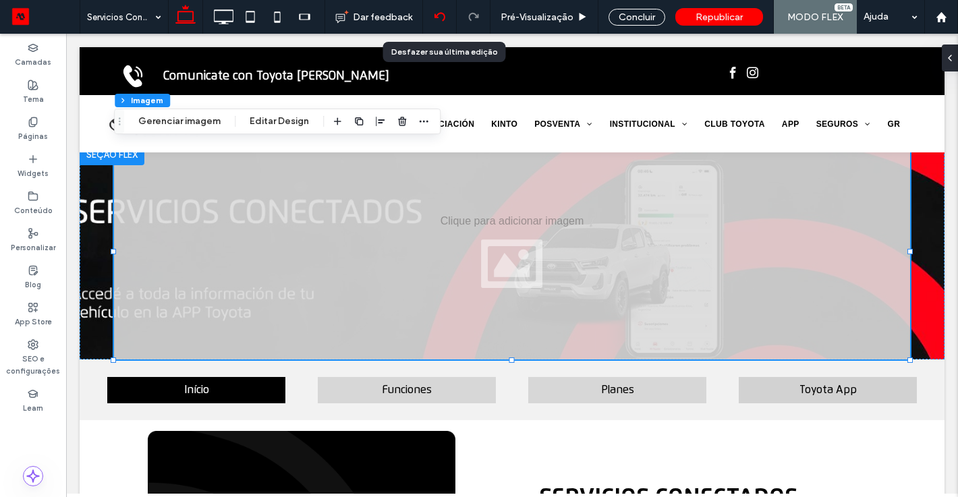
click at [441, 16] on icon at bounding box center [439, 16] width 11 height 11
